Goal: Unclear

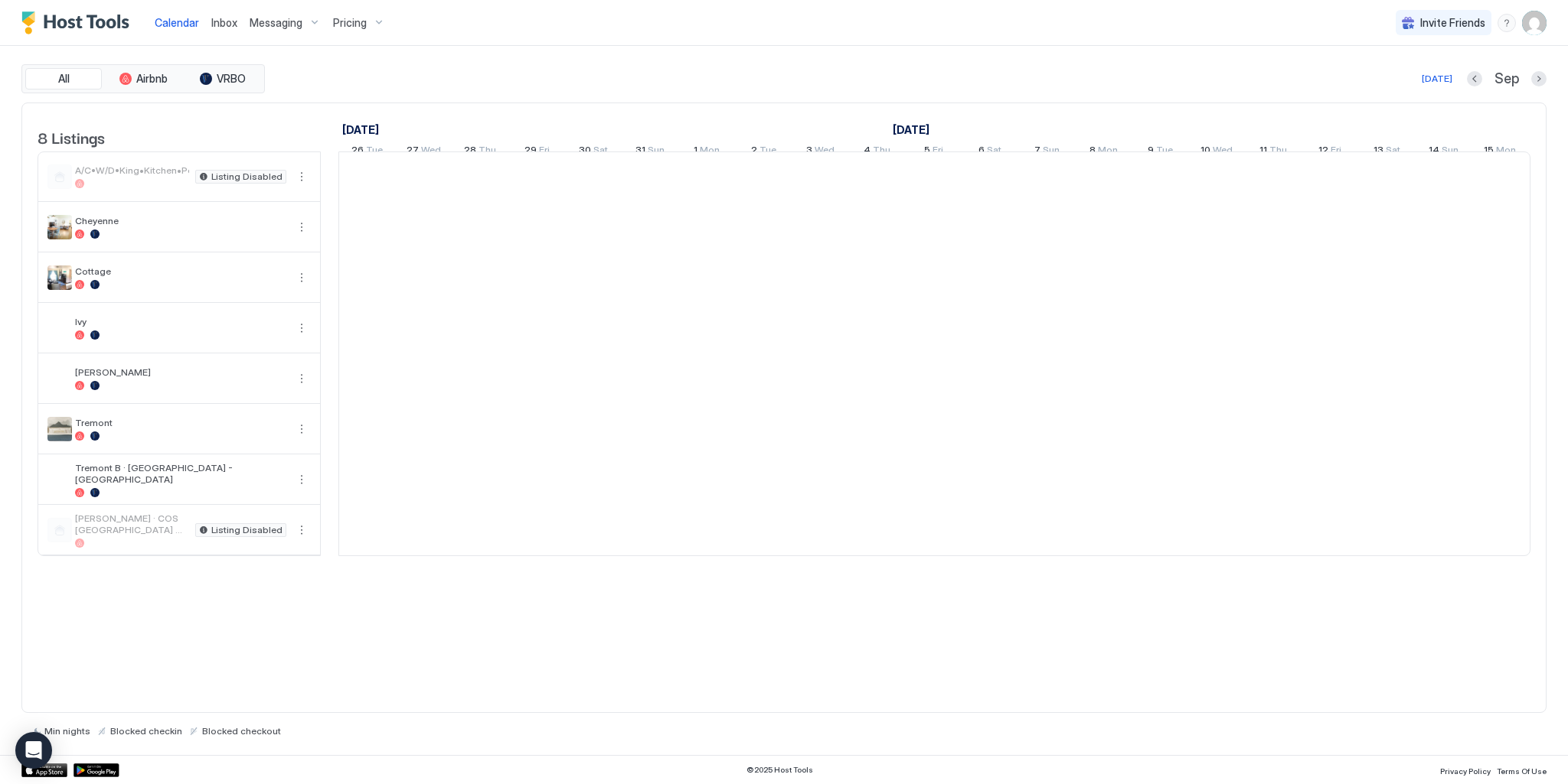
scroll to position [0, 851]
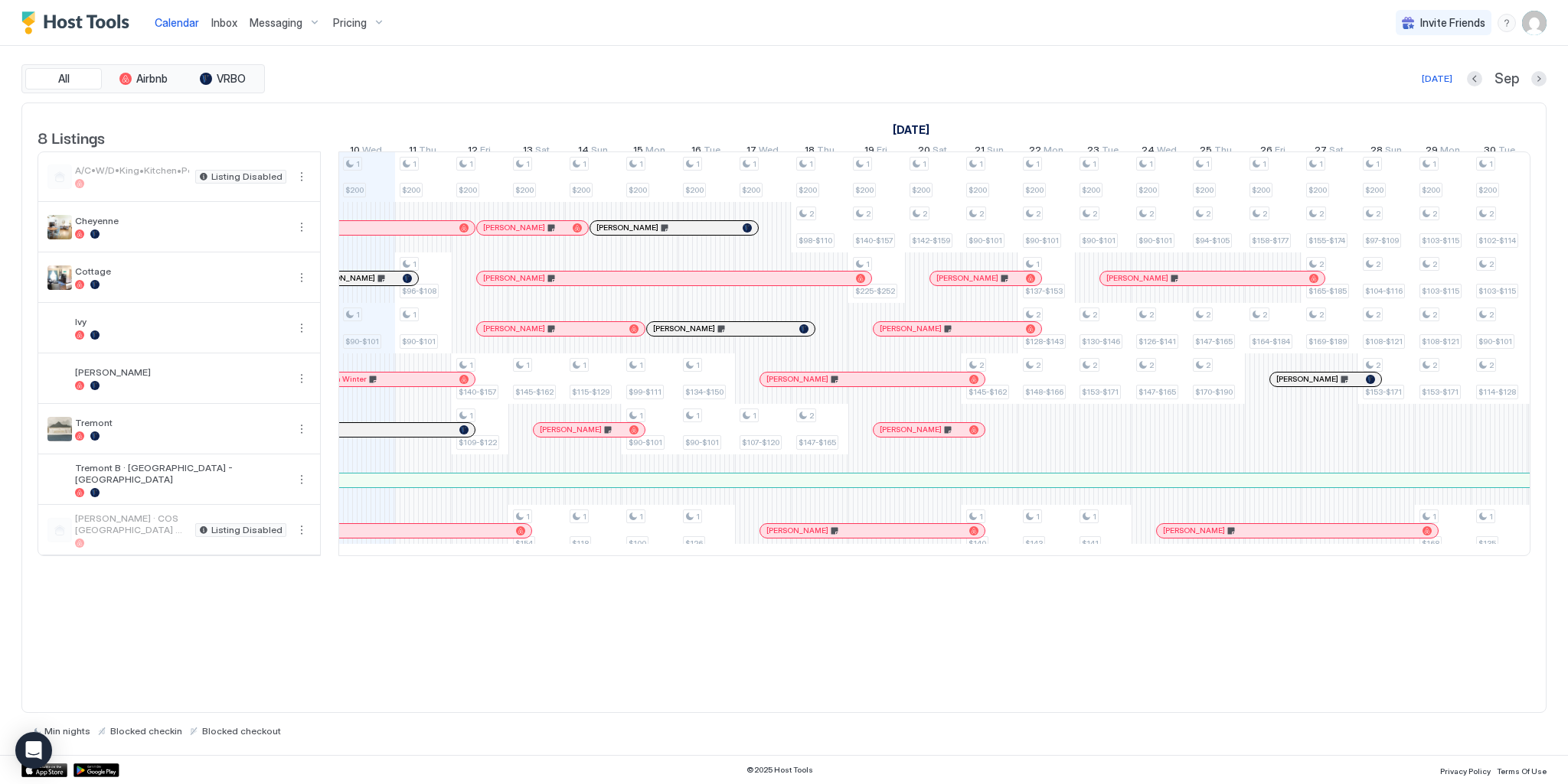
click at [376, 234] on div at bounding box center [379, 227] width 12 height 12
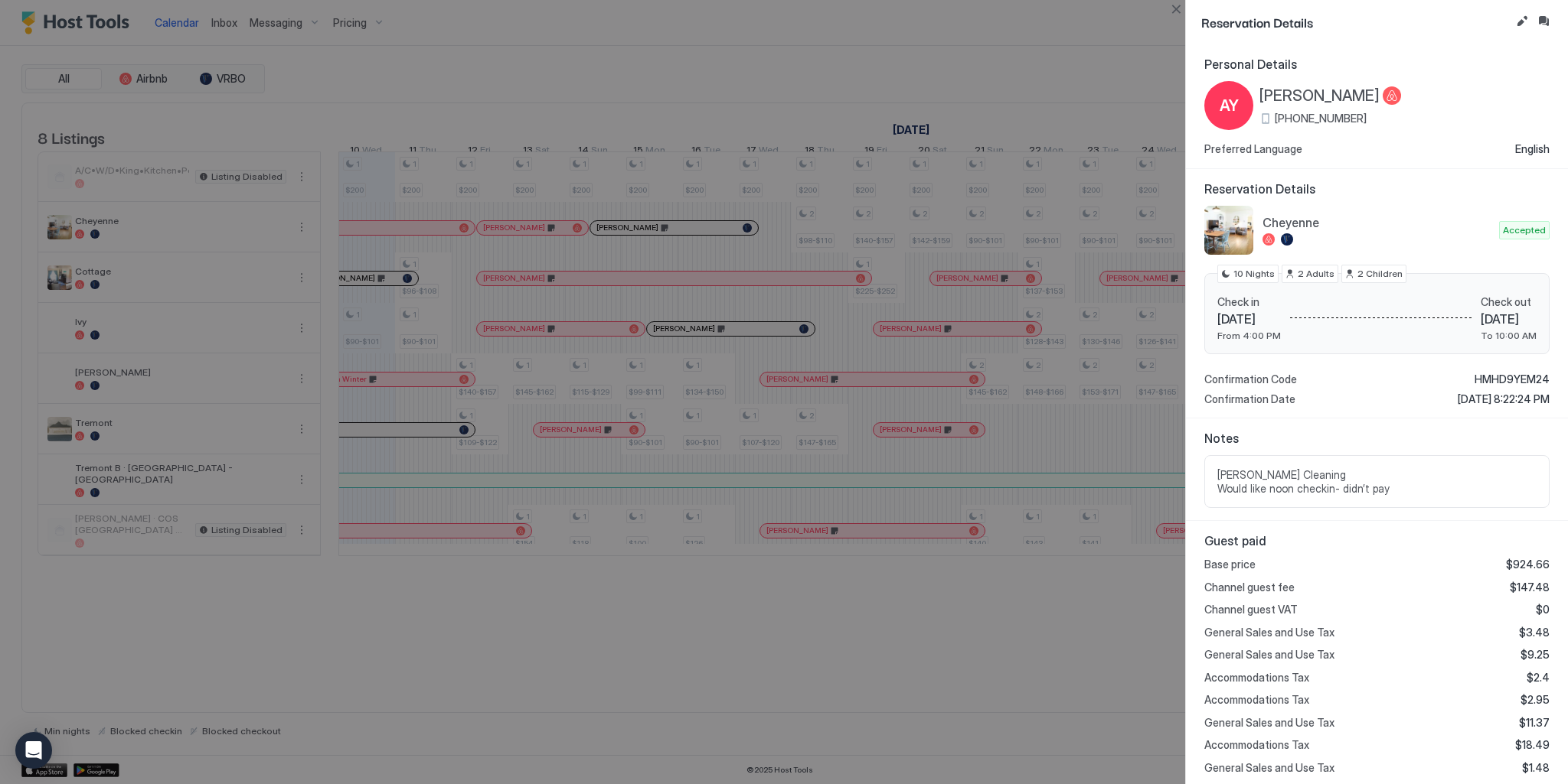
click at [371, 300] on div at bounding box center [784, 392] width 1568 height 784
click at [366, 292] on div at bounding box center [784, 392] width 1568 height 784
drag, startPoint x: 1175, startPoint y: 6, endPoint x: 1165, endPoint y: 14, distance: 12.8
click at [1173, 7] on button "Close" at bounding box center [1175, 9] width 18 height 18
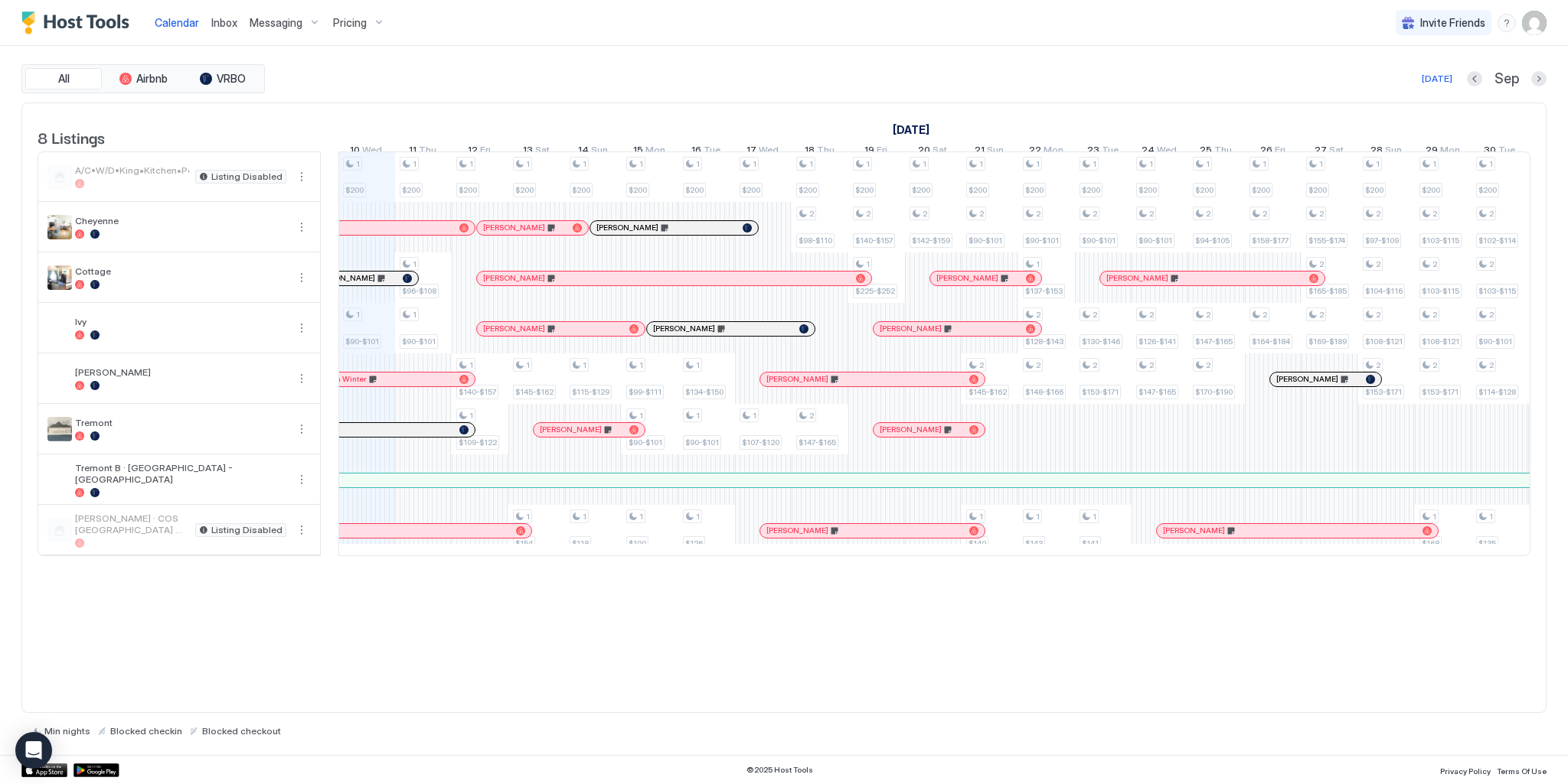
click at [377, 284] on div at bounding box center [376, 278] width 12 height 12
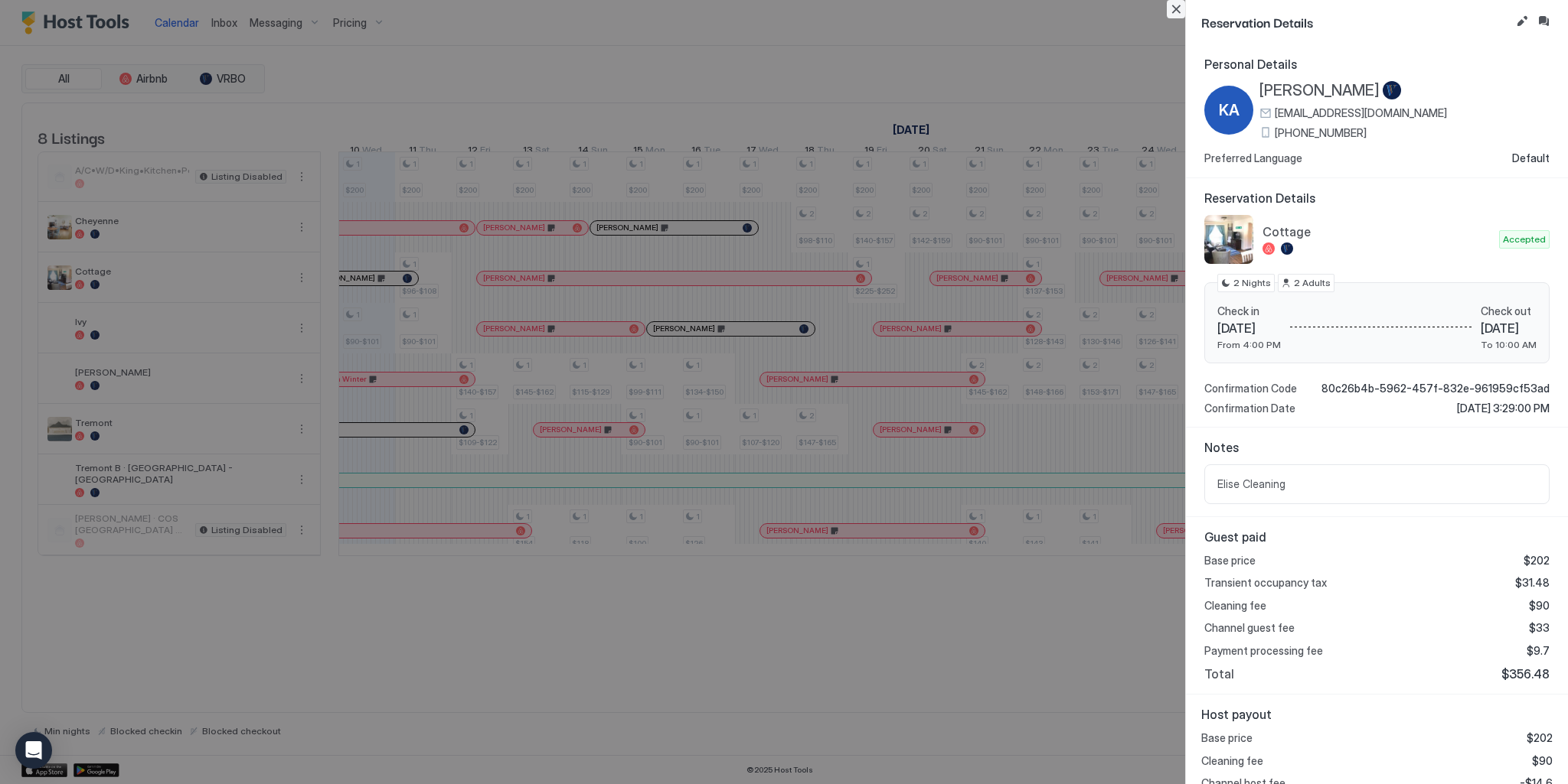
drag, startPoint x: 1172, startPoint y: 5, endPoint x: 604, endPoint y: 263, distance: 623.8
click at [1167, 5] on button "Close" at bounding box center [1175, 9] width 18 height 18
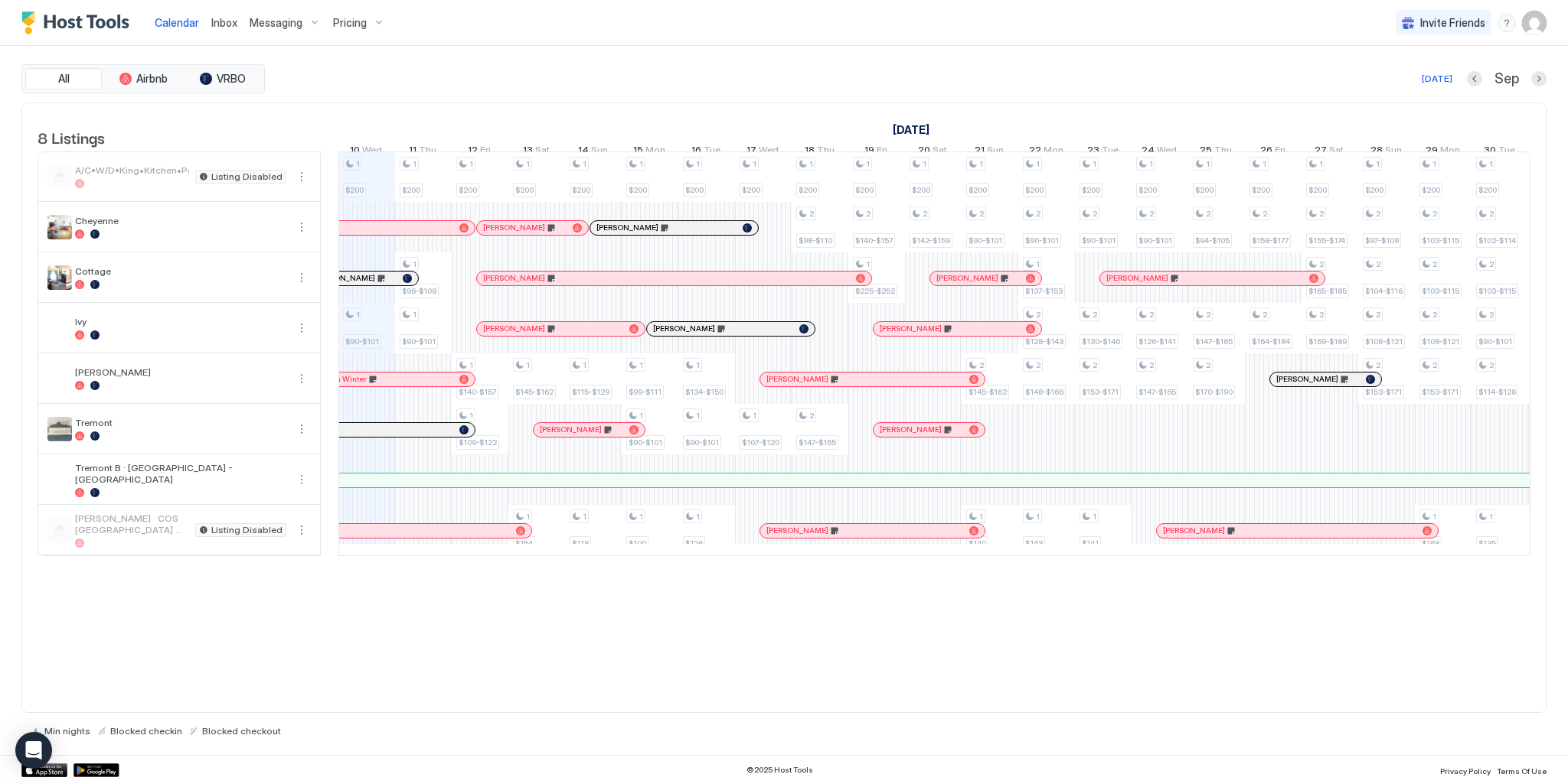
click at [359, 385] on div at bounding box center [358, 379] width 12 height 12
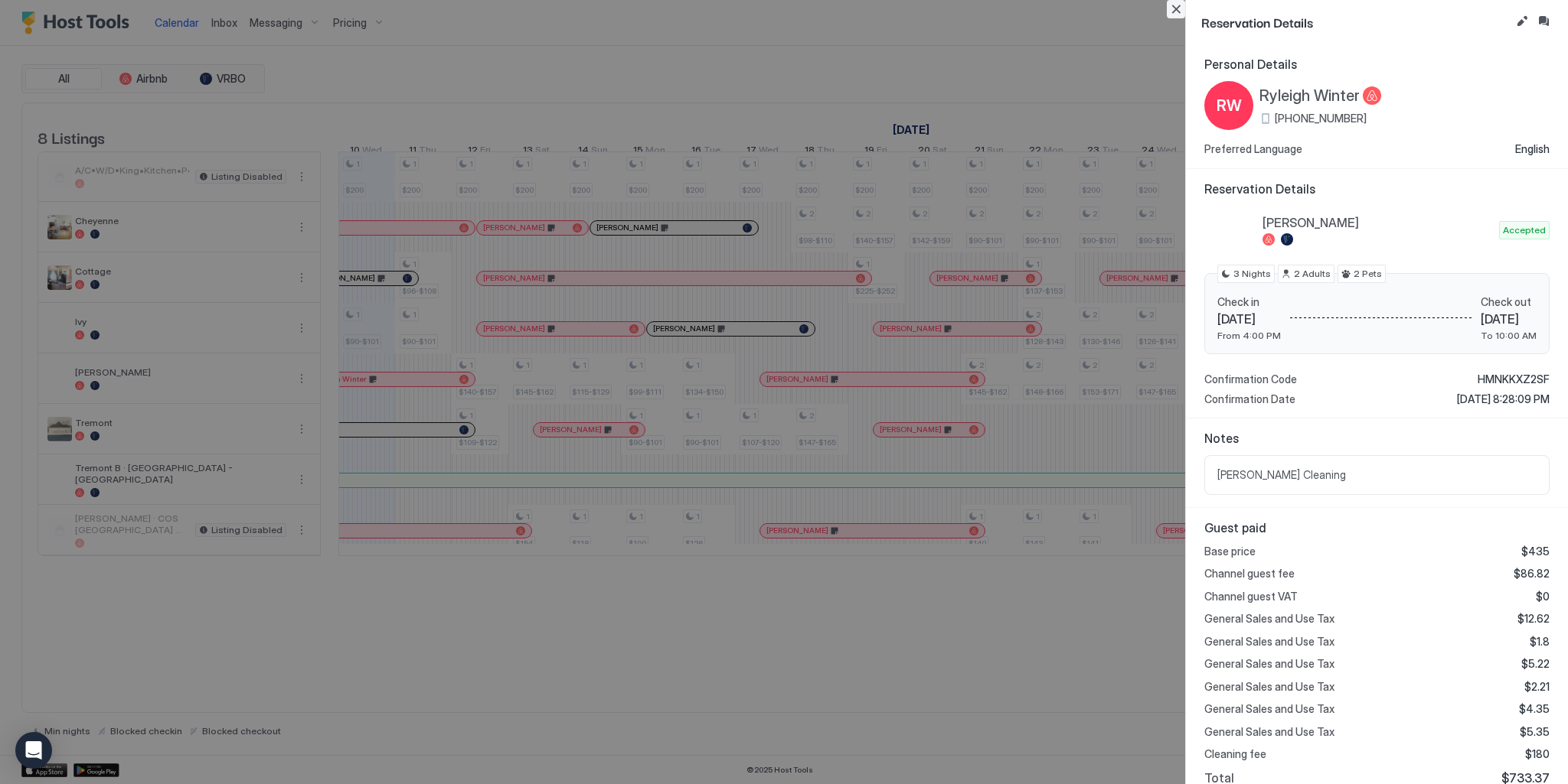
click at [1174, 9] on button "Close" at bounding box center [1175, 9] width 18 height 18
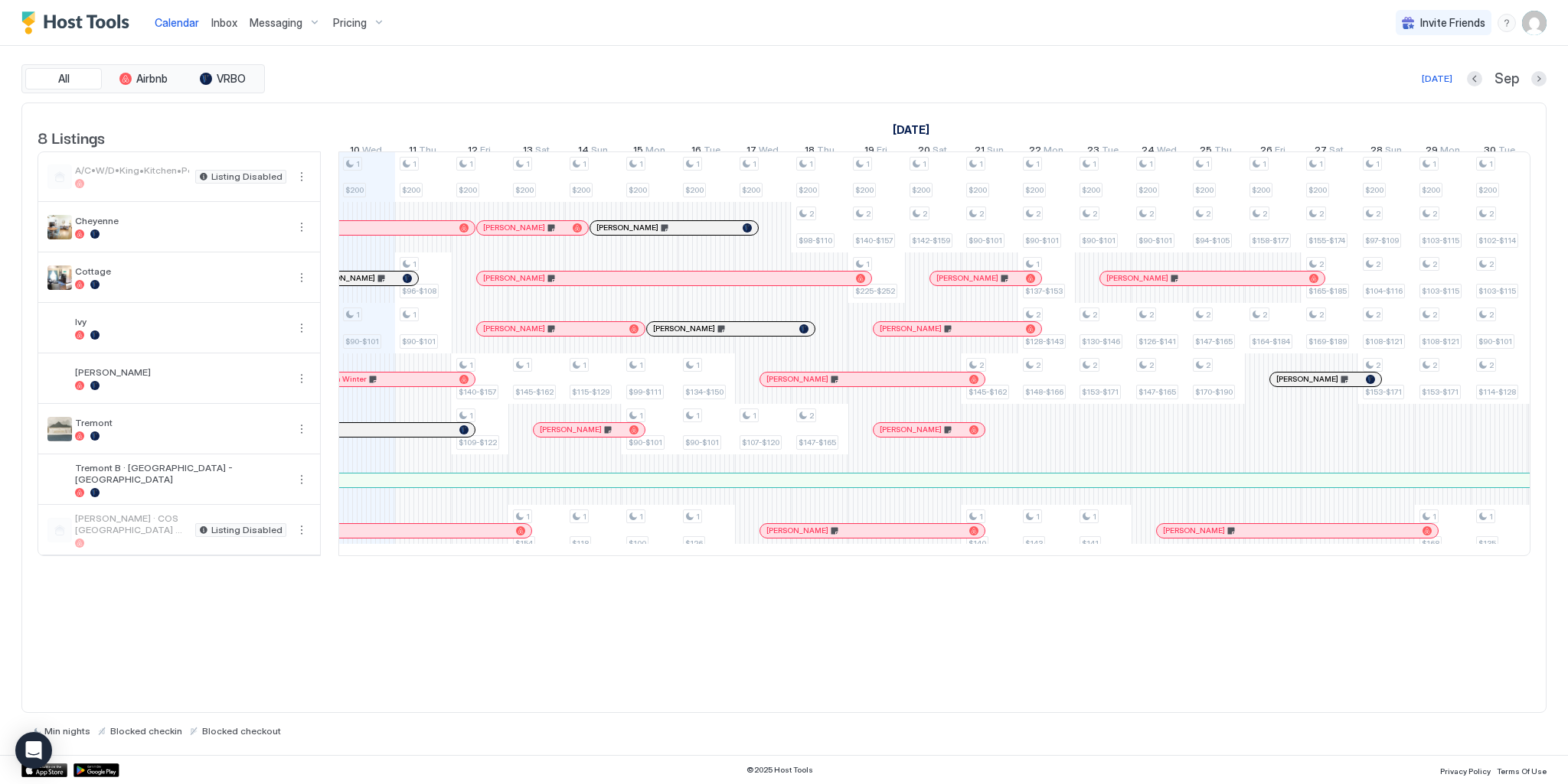
click at [0, 0] on div at bounding box center [0, 0] width 0 height 0
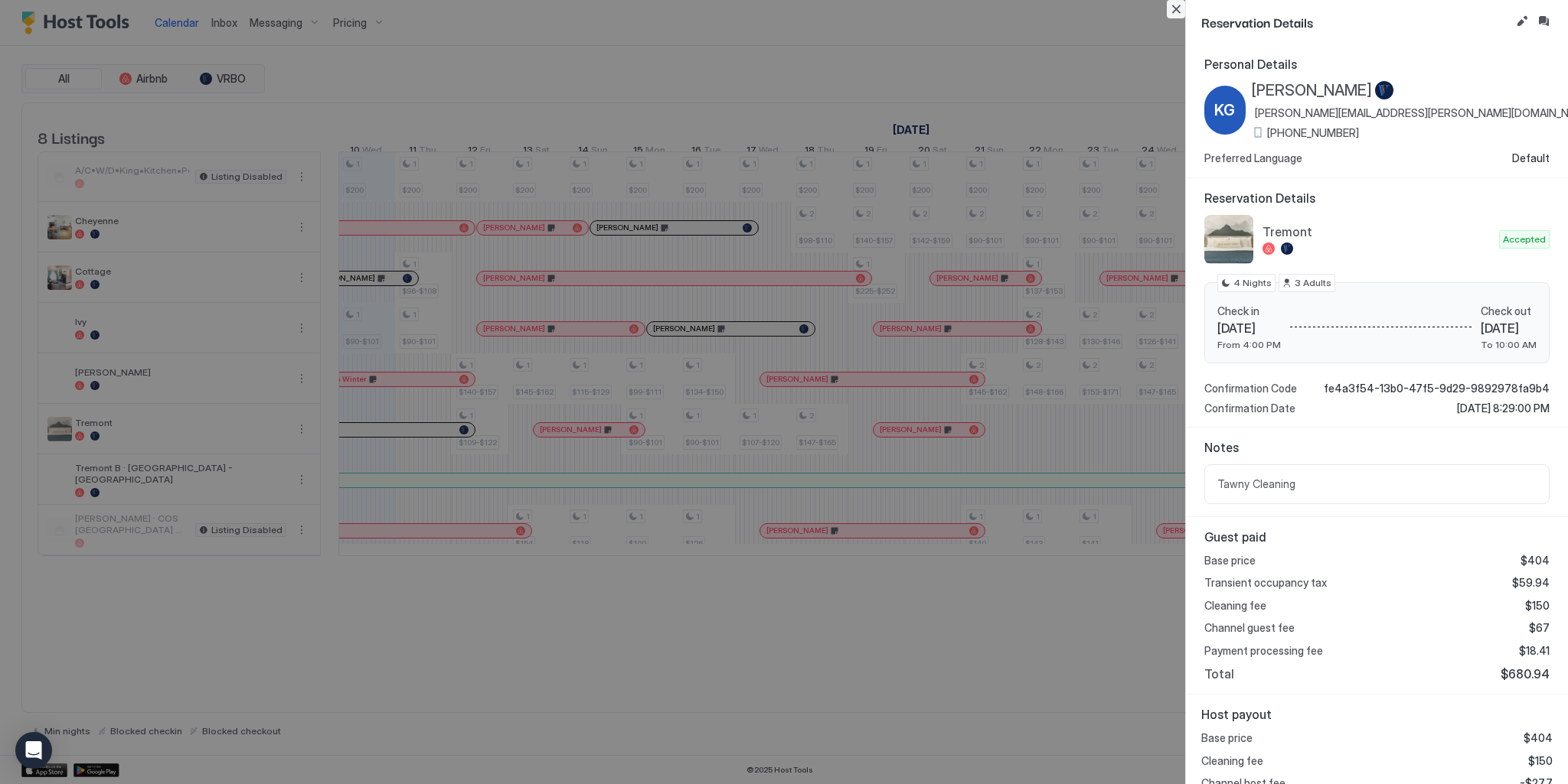
click at [1175, 7] on button "Close" at bounding box center [1175, 9] width 18 height 18
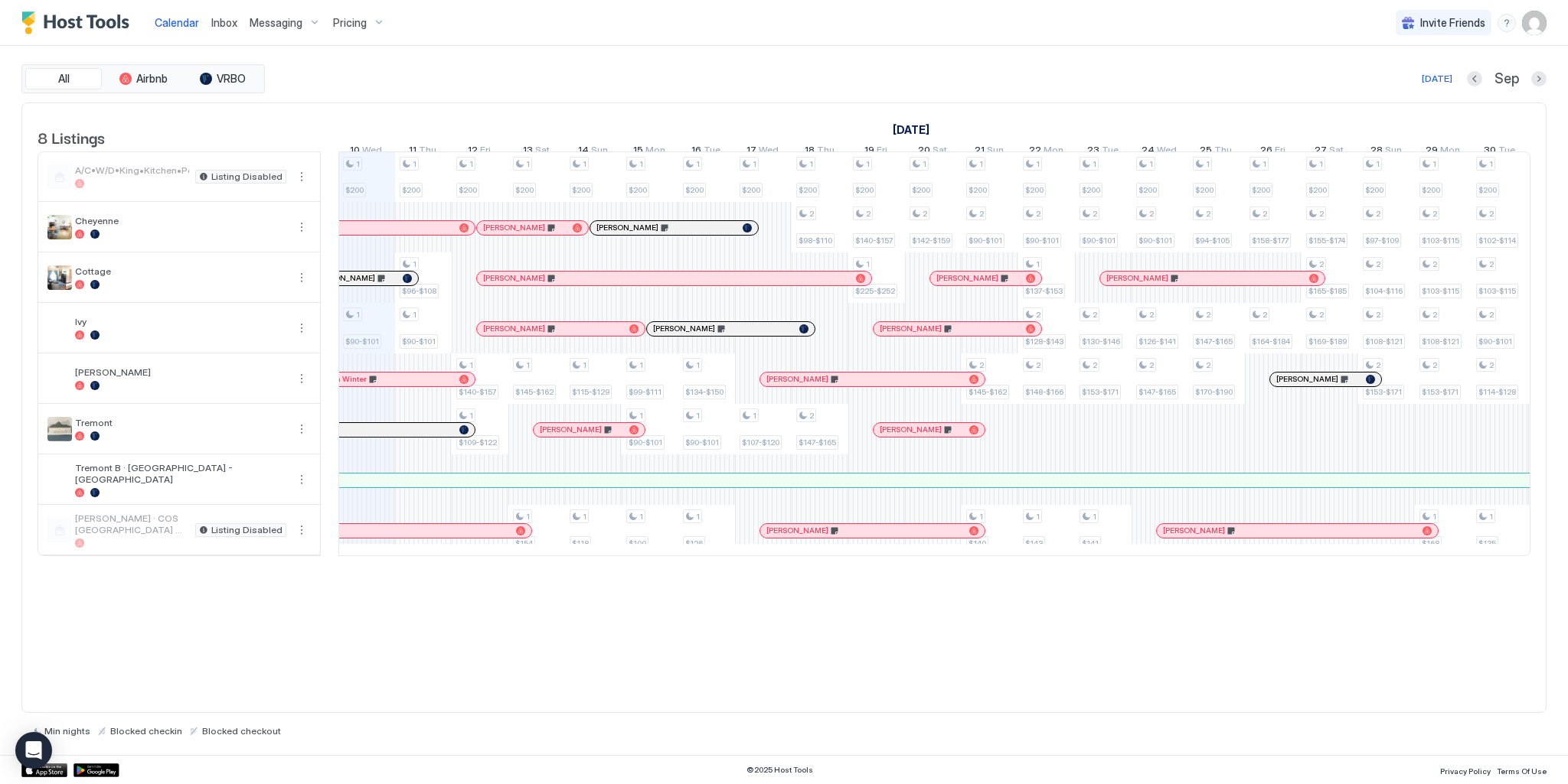
click at [370, 537] on div at bounding box center [369, 531] width 12 height 12
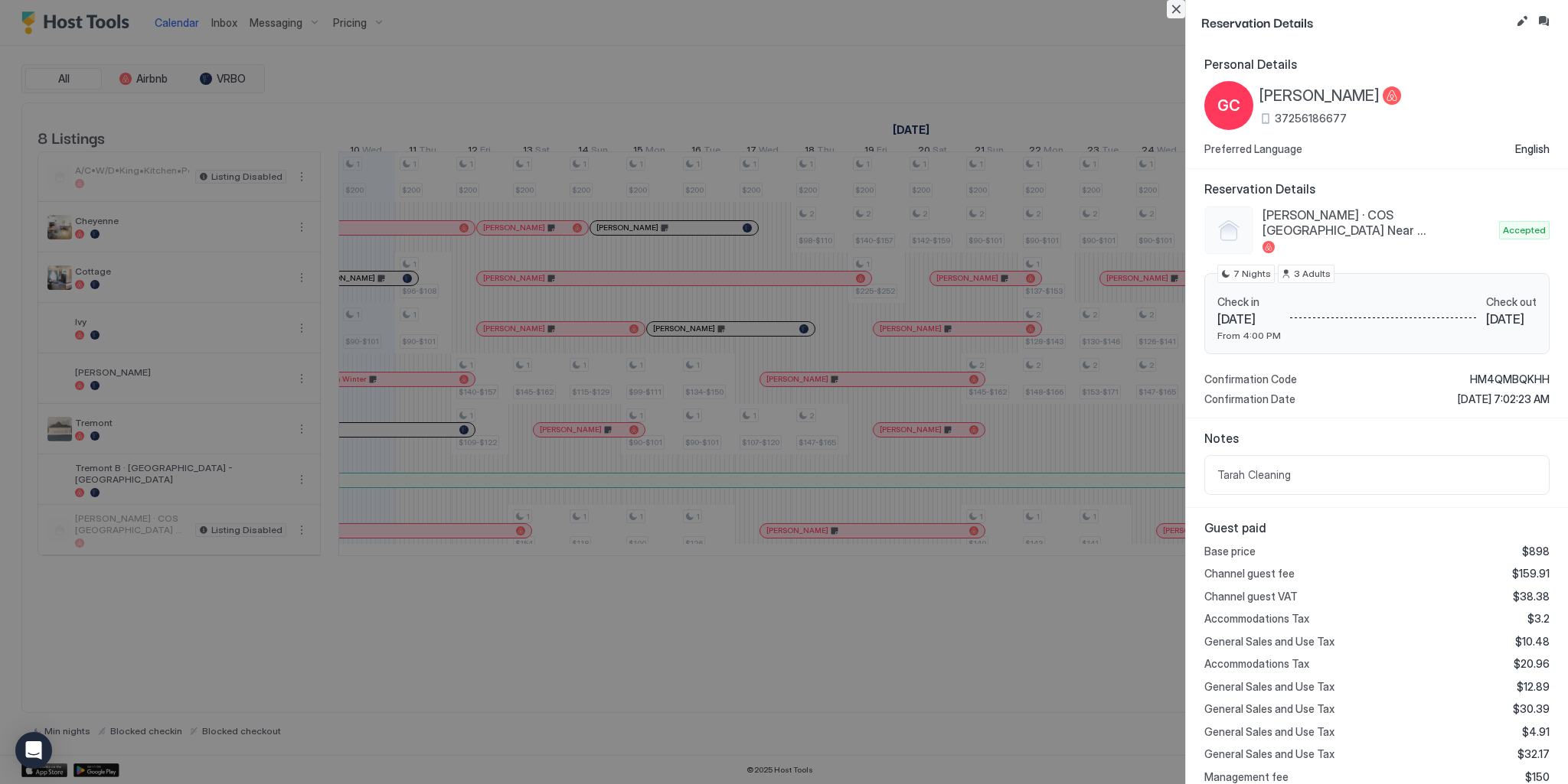
click at [1178, 10] on button "Close" at bounding box center [1175, 9] width 18 height 18
